Goal: Communication & Community: Answer question/provide support

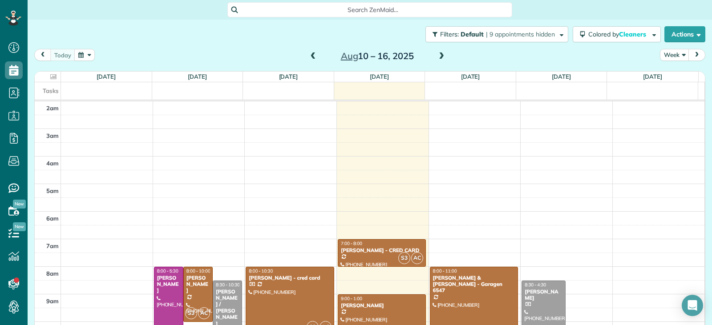
scroll to position [161, 0]
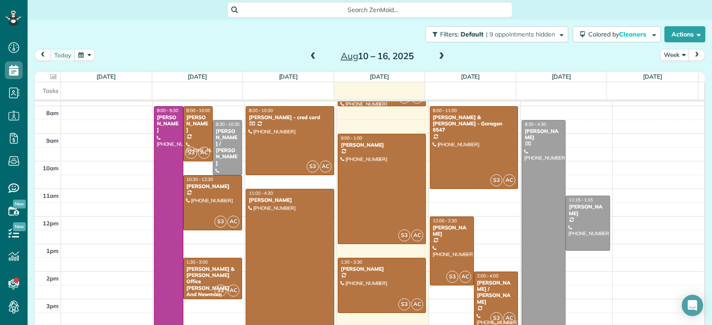
click at [312, 58] on span at bounding box center [313, 56] width 10 height 8
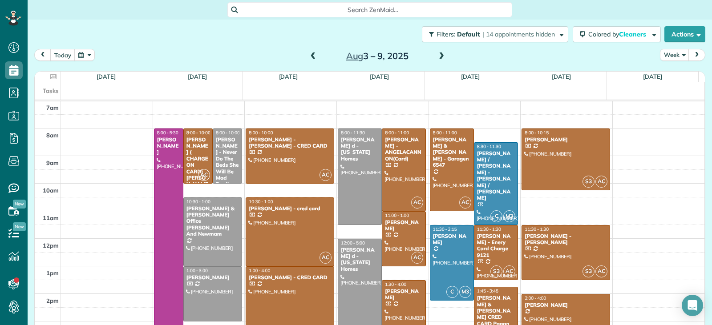
click at [312, 58] on span at bounding box center [313, 56] width 10 height 8
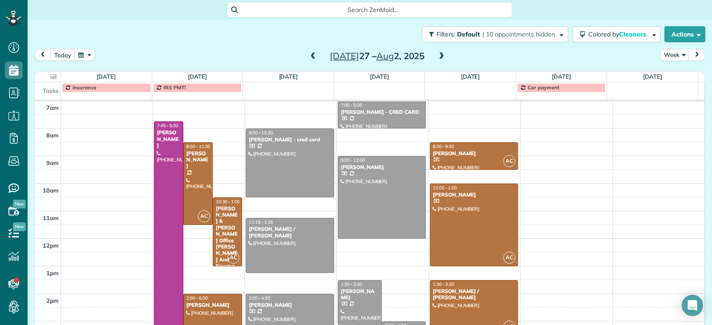
click at [436, 56] on span at bounding box center [441, 56] width 10 height 8
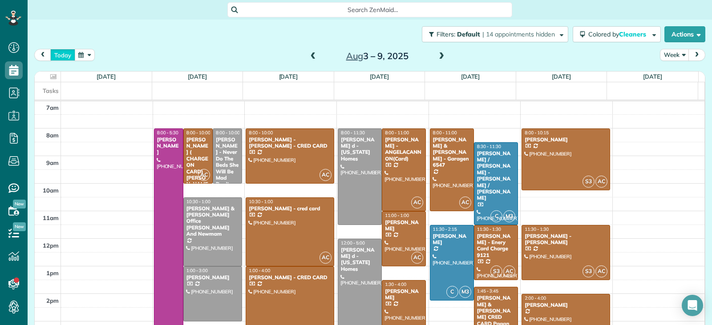
click at [58, 56] on button "today" at bounding box center [62, 55] width 25 height 12
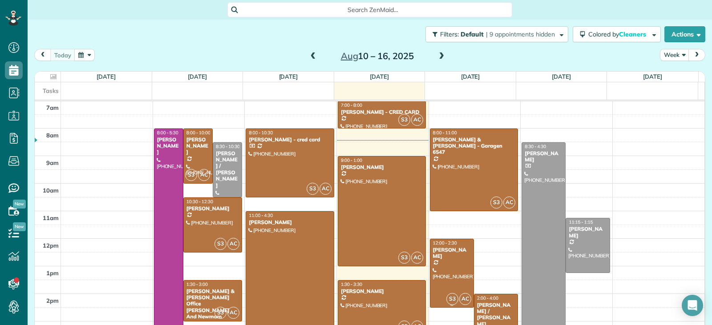
click at [450, 275] on div at bounding box center [451, 273] width 43 height 68
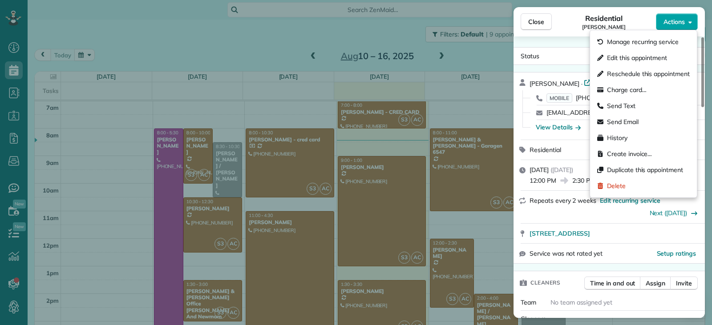
click at [674, 24] on span "Actions" at bounding box center [673, 21] width 21 height 9
click at [633, 105] on span "Send Text" at bounding box center [621, 105] width 28 height 9
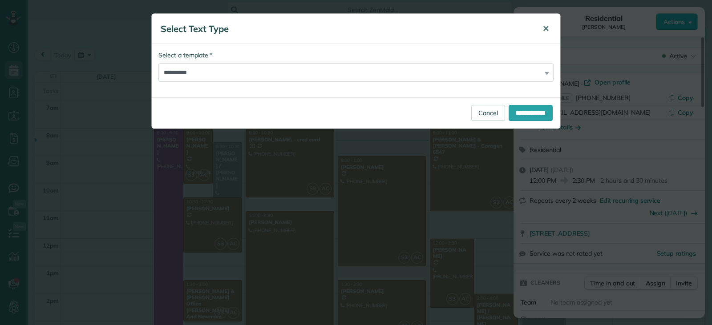
click at [546, 26] on span "✕" at bounding box center [545, 29] width 7 height 10
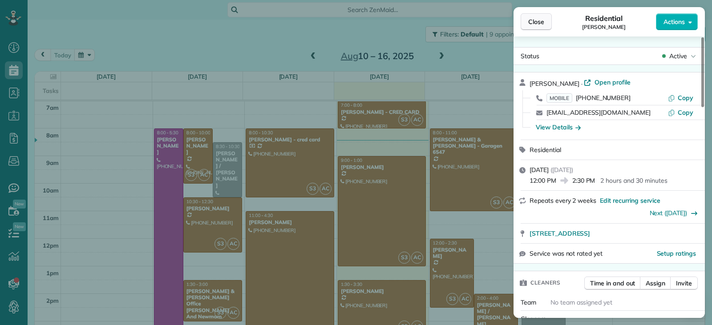
click at [537, 24] on span "Close" at bounding box center [536, 21] width 16 height 9
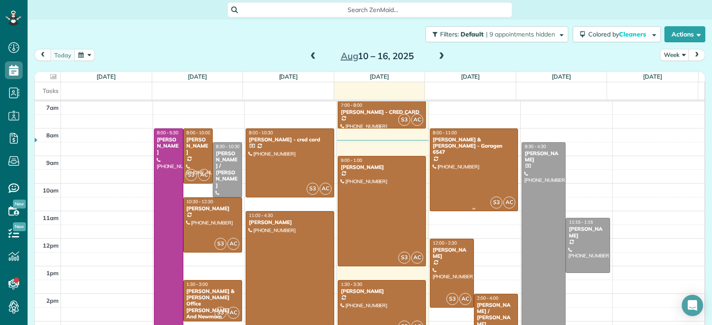
click at [456, 175] on div at bounding box center [474, 170] width 88 height 82
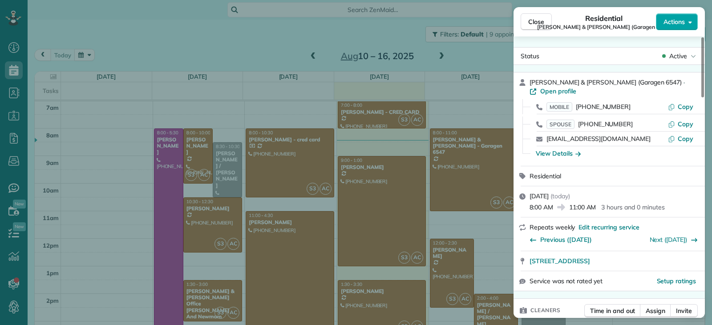
click at [676, 23] on span "Actions" at bounding box center [673, 21] width 21 height 9
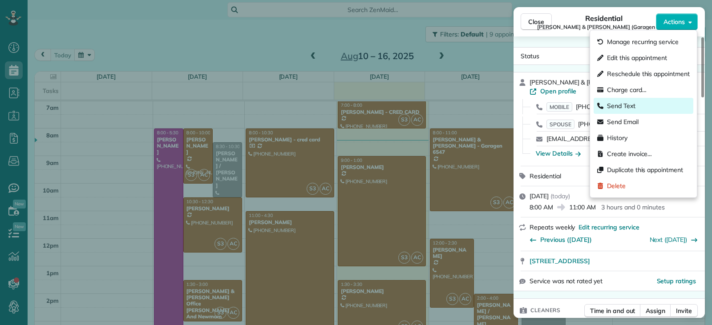
click at [629, 108] on span "Send Text" at bounding box center [621, 105] width 28 height 9
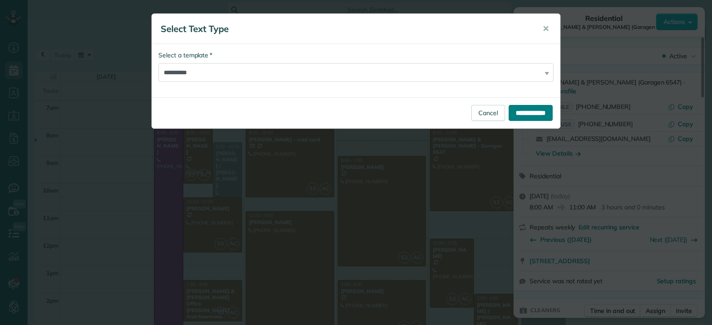
click at [523, 115] on input "**********" at bounding box center [530, 113] width 44 height 16
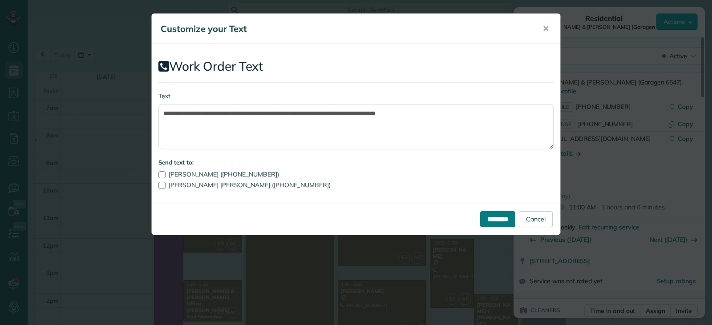
click at [494, 224] on input "*********" at bounding box center [497, 219] width 35 height 16
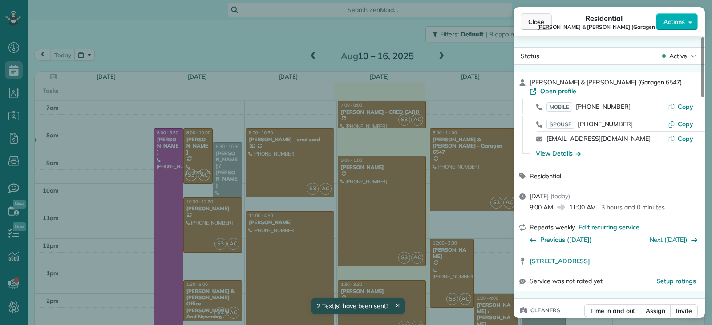
click at [527, 24] on button "Close" at bounding box center [535, 21] width 31 height 17
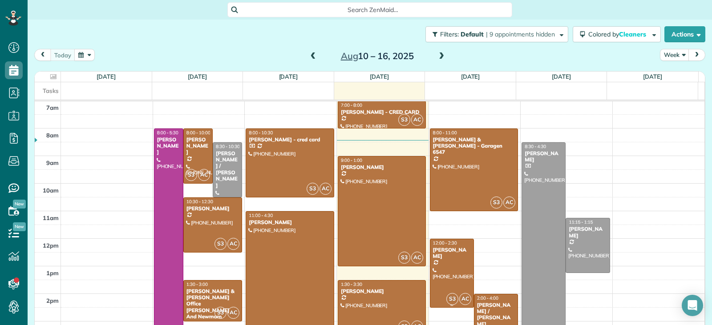
click at [450, 273] on div at bounding box center [451, 273] width 43 height 68
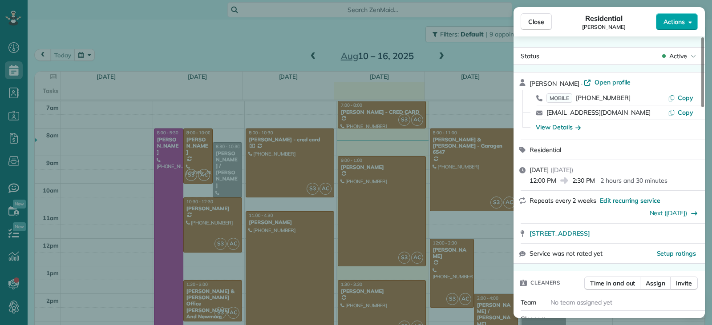
click at [680, 20] on span "Actions" at bounding box center [673, 21] width 21 height 9
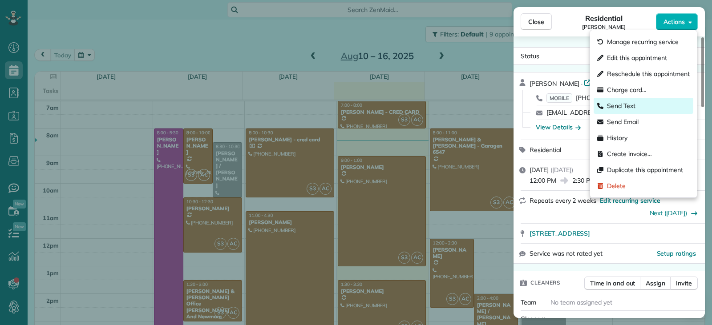
click at [629, 105] on span "Send Text" at bounding box center [621, 105] width 28 height 9
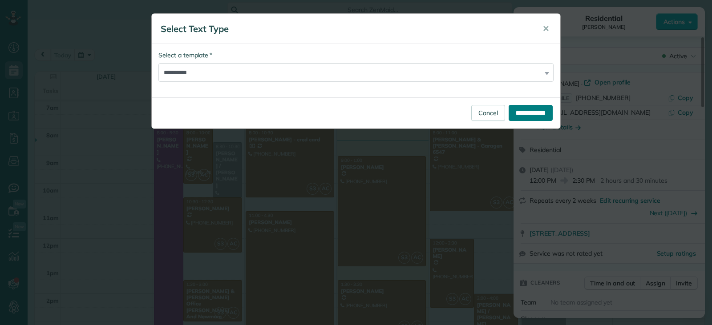
click at [509, 114] on input "**********" at bounding box center [530, 113] width 44 height 16
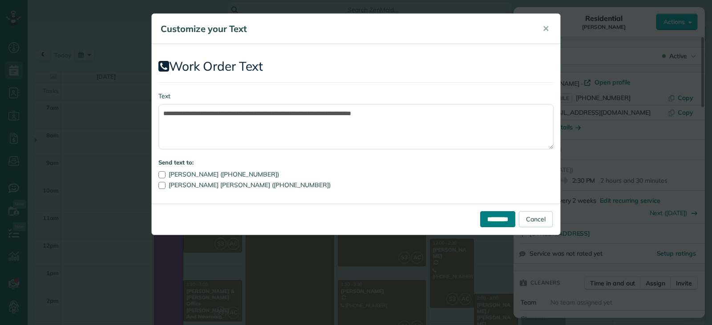
click at [483, 218] on input "*********" at bounding box center [497, 219] width 35 height 16
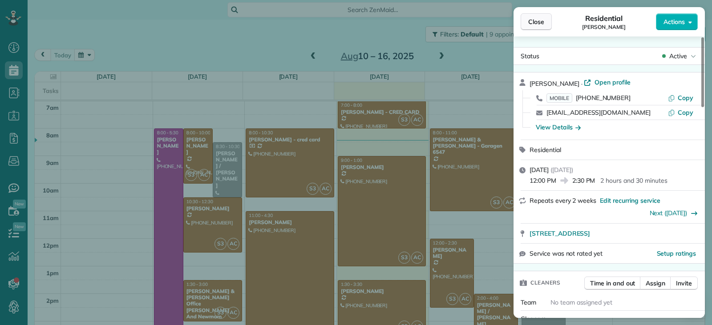
click at [534, 24] on span "Close" at bounding box center [536, 21] width 16 height 9
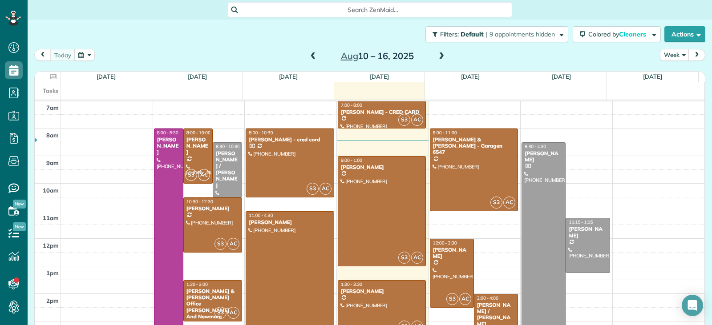
click at [496, 309] on div "[PERSON_NAME] / [PERSON_NAME]" at bounding box center [495, 315] width 39 height 26
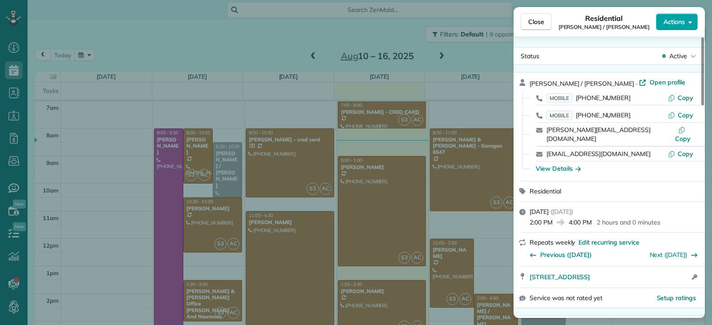
click at [674, 20] on span "Actions" at bounding box center [673, 21] width 21 height 9
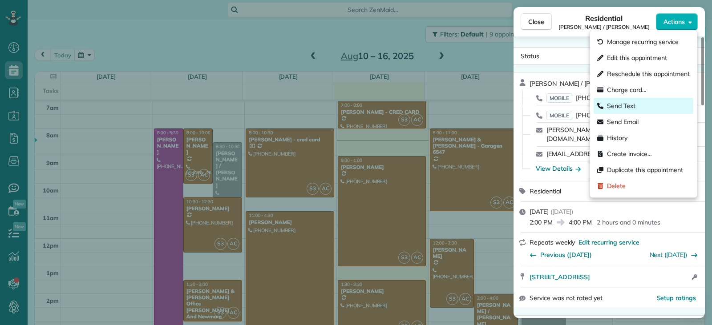
click at [635, 104] on span "Send Text" at bounding box center [621, 105] width 28 height 9
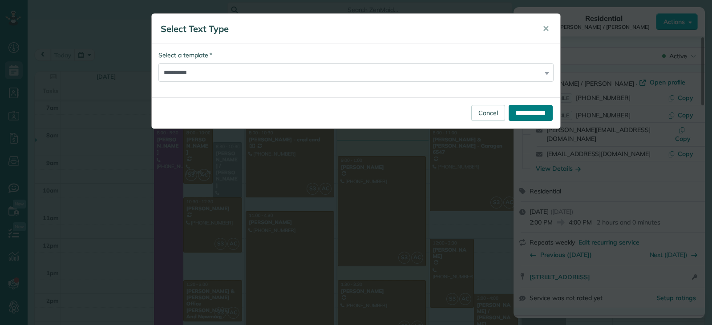
click at [530, 113] on input "**********" at bounding box center [530, 113] width 44 height 16
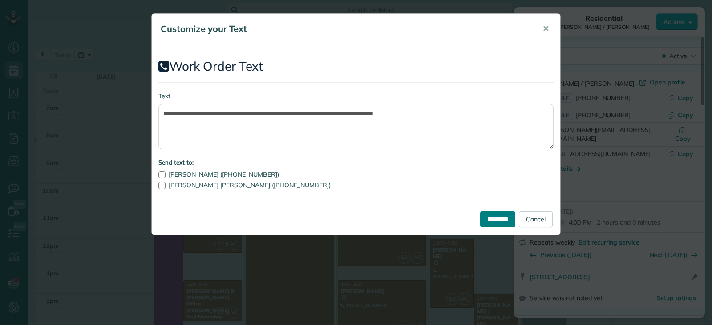
click at [490, 223] on input "*********" at bounding box center [497, 219] width 35 height 16
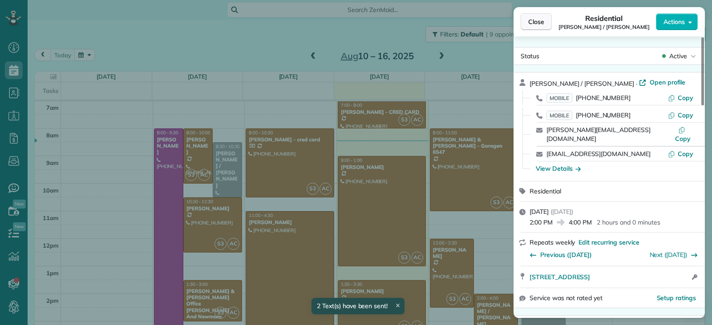
click at [533, 22] on span "Close" at bounding box center [536, 21] width 16 height 9
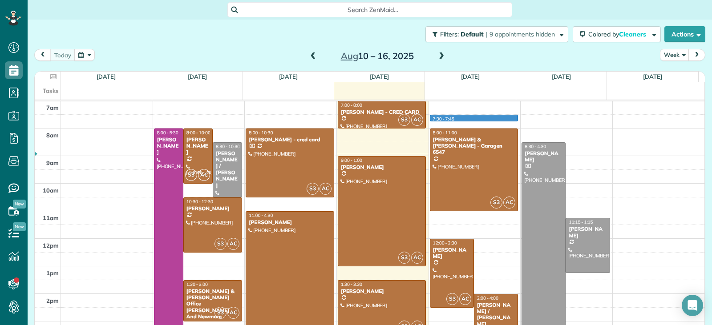
click at [442, 118] on div "2am 3am 4am 5am 6am 7am 8am 9am 10am 11am 12pm 1pm 2pm 3pm 4pm 5pm P 8:00 - 5:3…" at bounding box center [369, 183] width 669 height 441
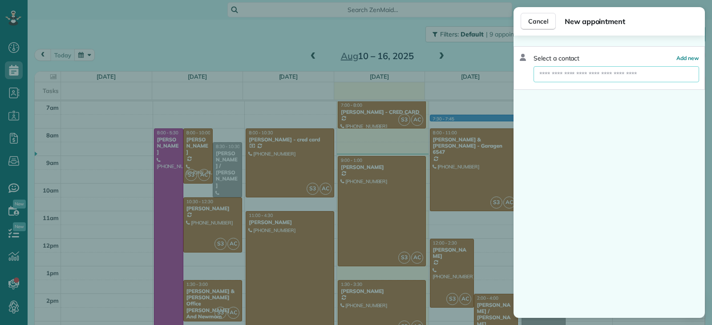
click at [552, 77] on input "text" at bounding box center [615, 74] width 165 height 16
click at [687, 60] on span "Add new" at bounding box center [687, 58] width 23 height 7
